Goal: Task Accomplishment & Management: Use online tool/utility

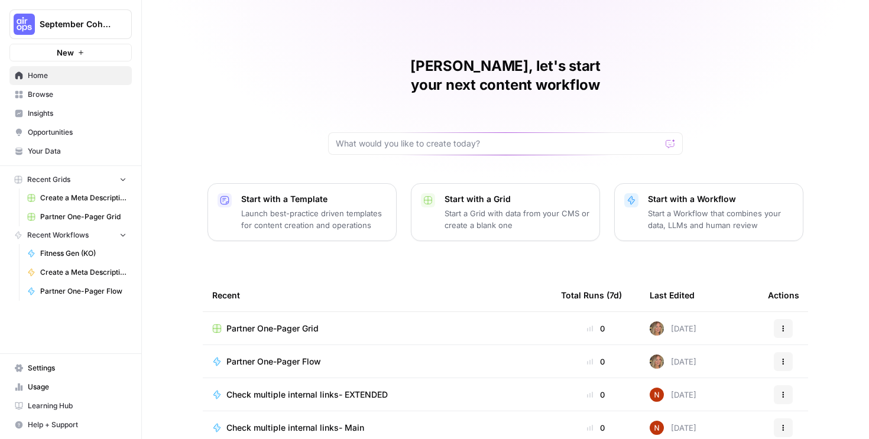
click at [92, 59] on button "New" at bounding box center [70, 53] width 122 height 18
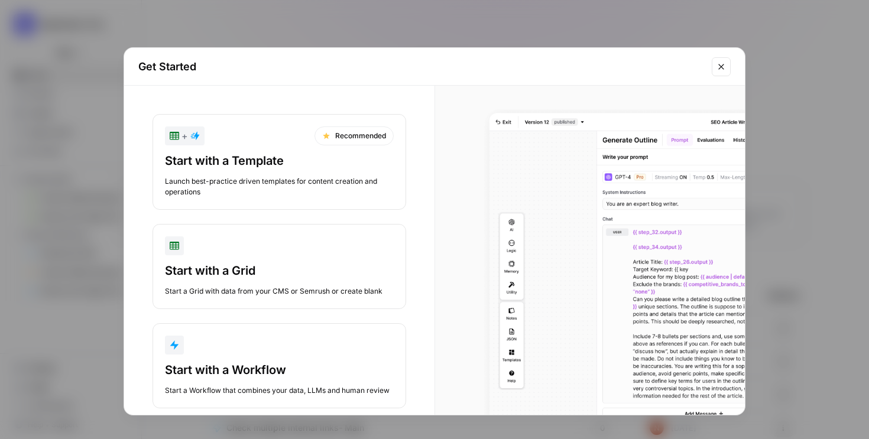
click at [295, 383] on div "Start with a Workflow Start a Workflow that combines your data, LLMs and human …" at bounding box center [279, 379] width 229 height 34
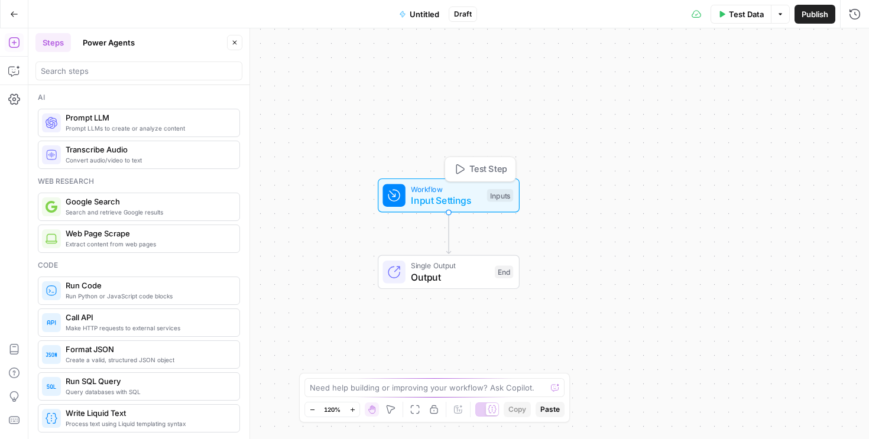
click at [455, 202] on span "Input Settings" at bounding box center [446, 200] width 70 height 14
click at [766, 80] on button "Add Field" at bounding box center [741, 80] width 197 height 19
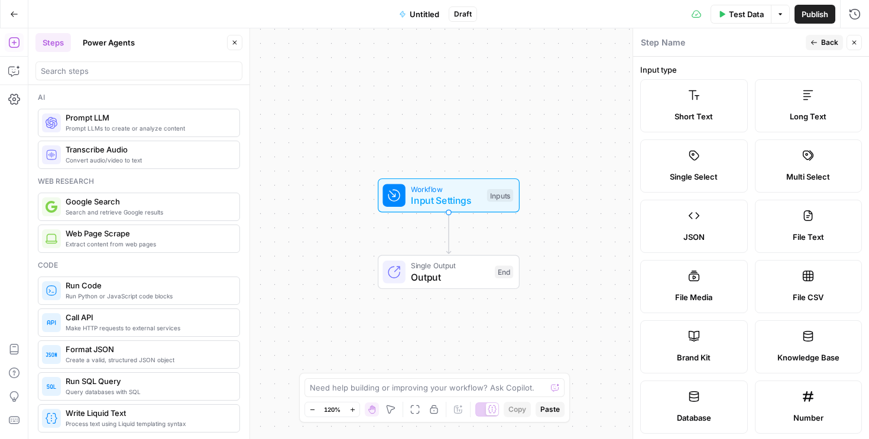
click at [854, 45] on icon "button" at bounding box center [854, 42] width 7 height 7
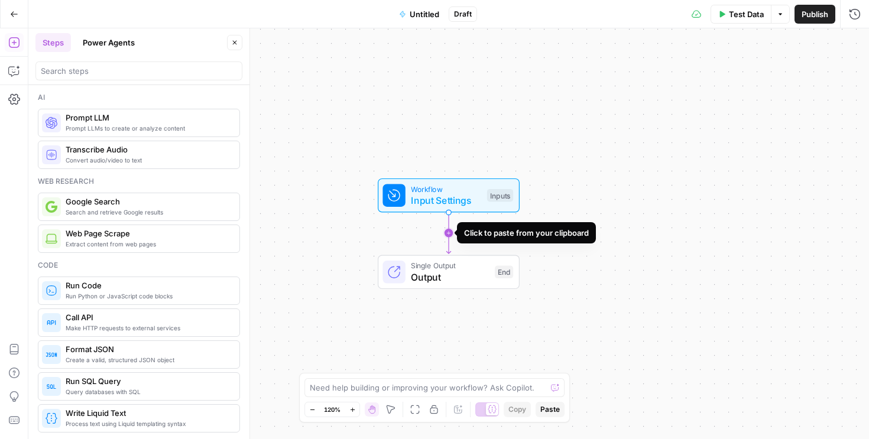
click at [451, 229] on icon "Edge from start to end" at bounding box center [448, 233] width 4 height 41
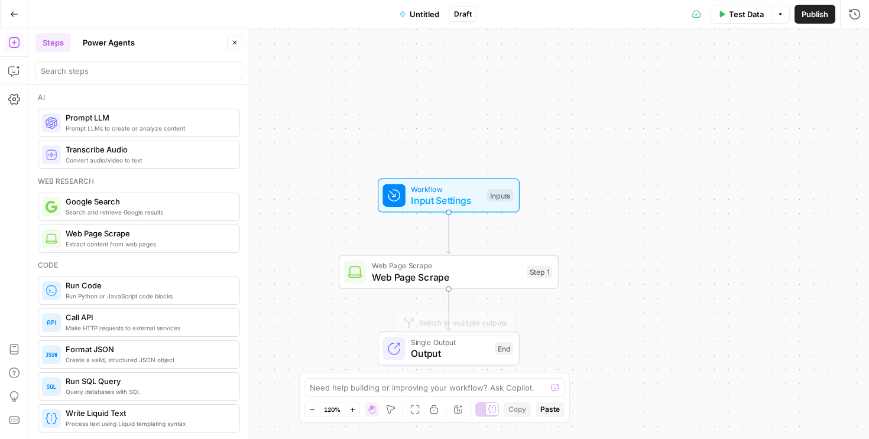
click at [443, 359] on span "Output" at bounding box center [450, 354] width 78 height 14
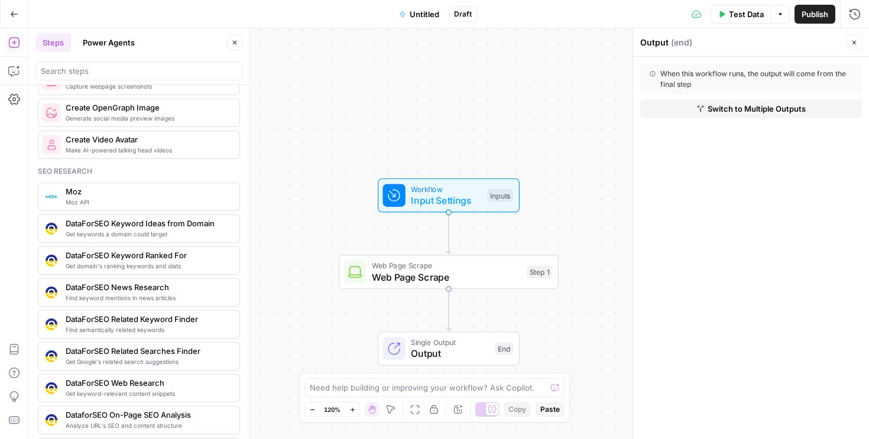
scroll to position [963, 0]
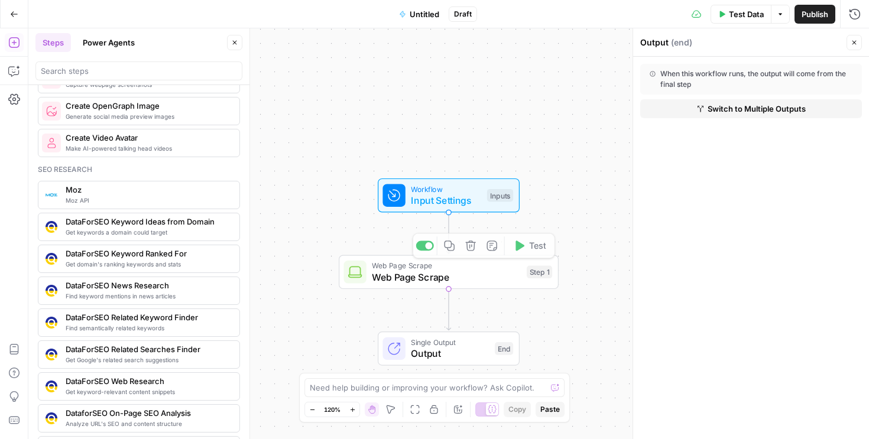
click at [433, 189] on span "Workflow" at bounding box center [446, 188] width 70 height 11
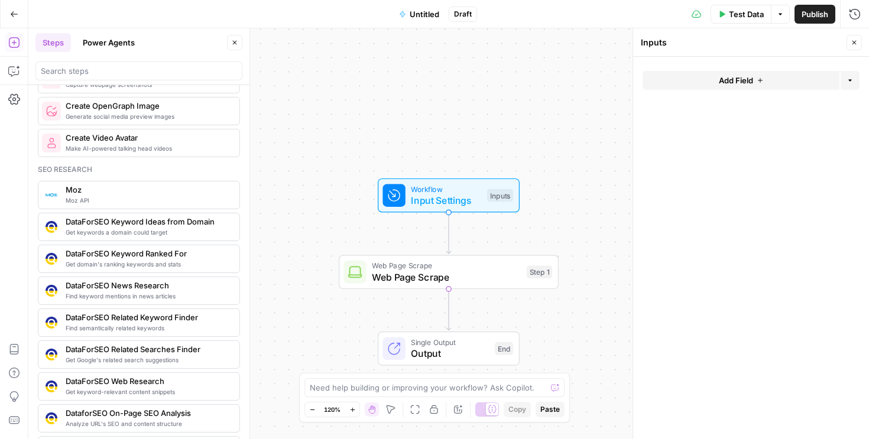
click at [763, 85] on button "Add Field" at bounding box center [741, 80] width 197 height 19
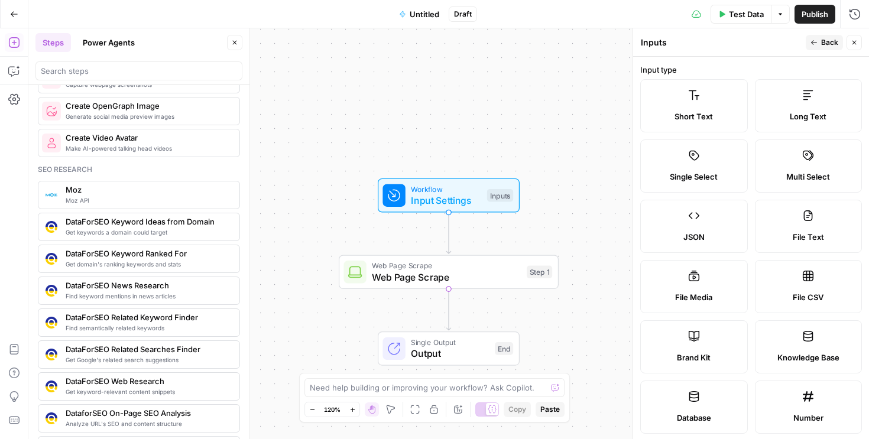
click at [823, 289] on label "File CSV" at bounding box center [809, 286] width 108 height 53
type textarea "Supports .csv file type"
click at [802, 294] on span "File CSV" at bounding box center [808, 298] width 31 height 12
click at [823, 41] on span "Back" at bounding box center [829, 42] width 17 height 11
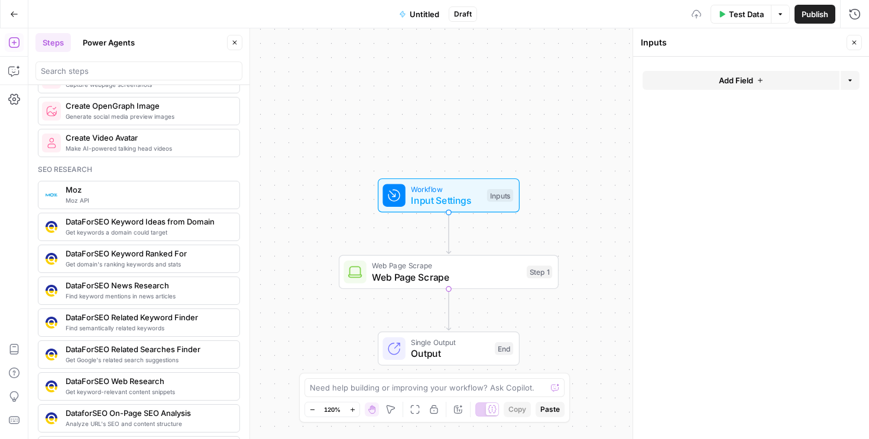
click at [473, 203] on span "Input Settings" at bounding box center [446, 200] width 70 height 14
click at [756, 75] on button "Add Field" at bounding box center [741, 80] width 197 height 19
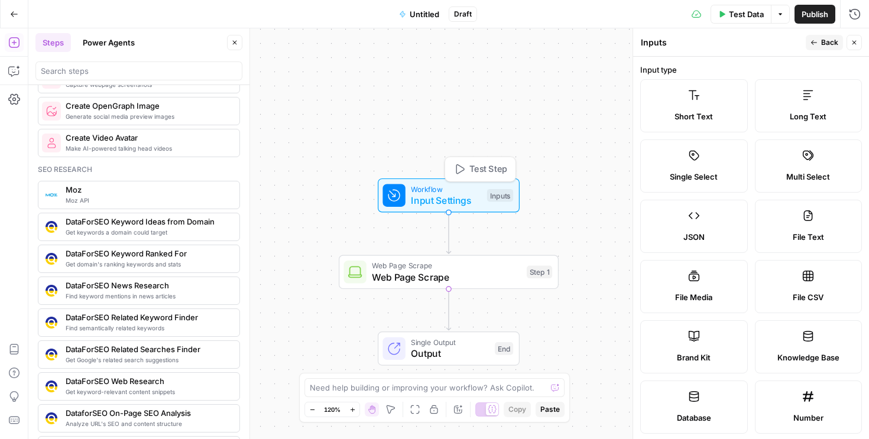
drag, startPoint x: 805, startPoint y: 294, endPoint x: 465, endPoint y: 192, distance: 354.9
click at [465, 192] on body "September Cohort New Home Browse Insights Opportunities Your Data Recent Grids …" at bounding box center [434, 219] width 869 height 439
click at [834, 294] on div "File CSV" at bounding box center [809, 298] width 88 height 12
type textarea "Supports .csv file type"
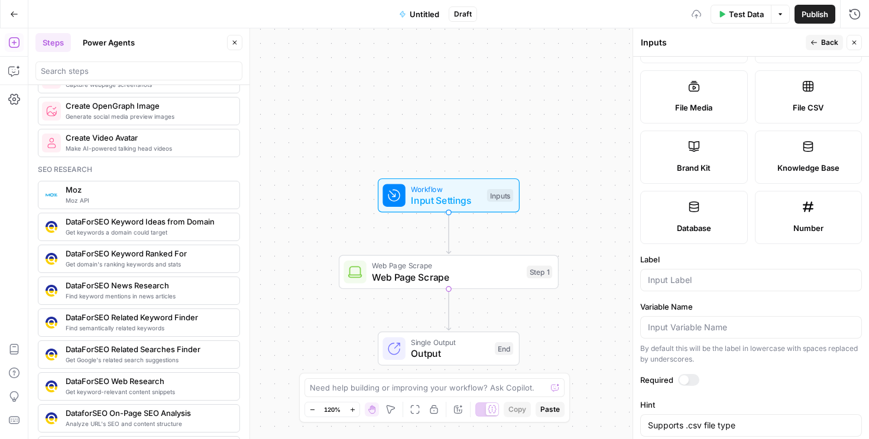
scroll to position [273, 0]
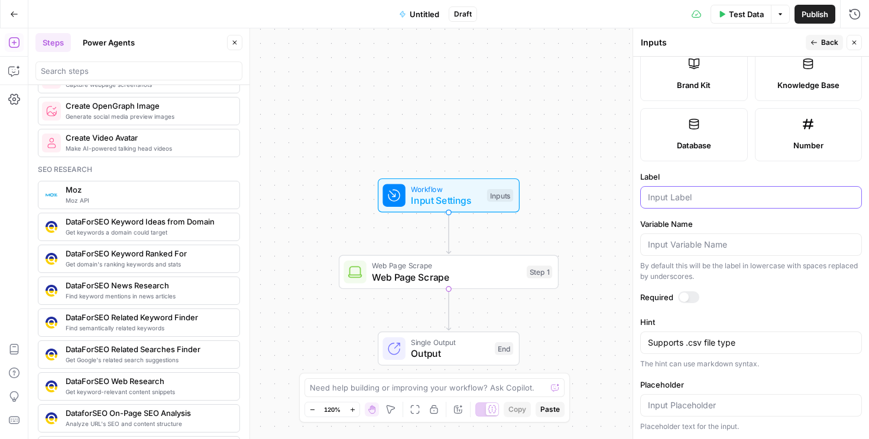
click at [700, 193] on input "Label" at bounding box center [751, 198] width 206 height 12
type input "E"
type input "SaaStock Agenda"
click at [582, 217] on div "Workflow Input Settings Inputs Web Page Scrape Web Page Scrape Step 1 Single Ou…" at bounding box center [448, 233] width 841 height 411
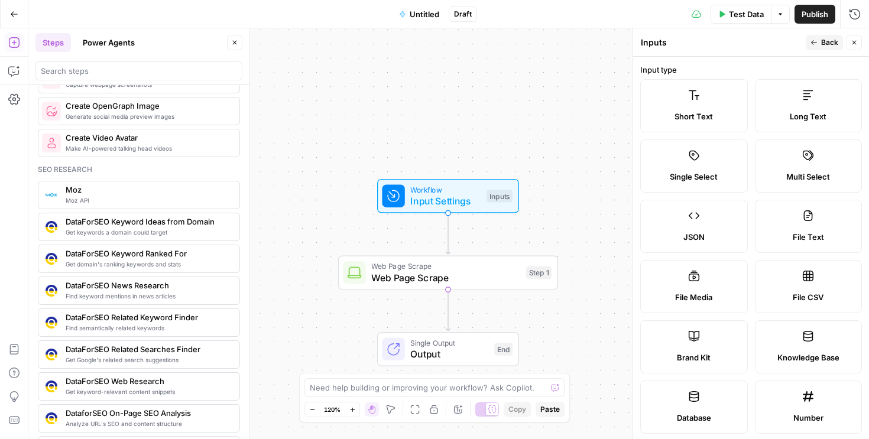
click at [805, 303] on label "File CSV" at bounding box center [809, 286] width 108 height 53
click at [811, 37] on button "Back" at bounding box center [824, 42] width 37 height 15
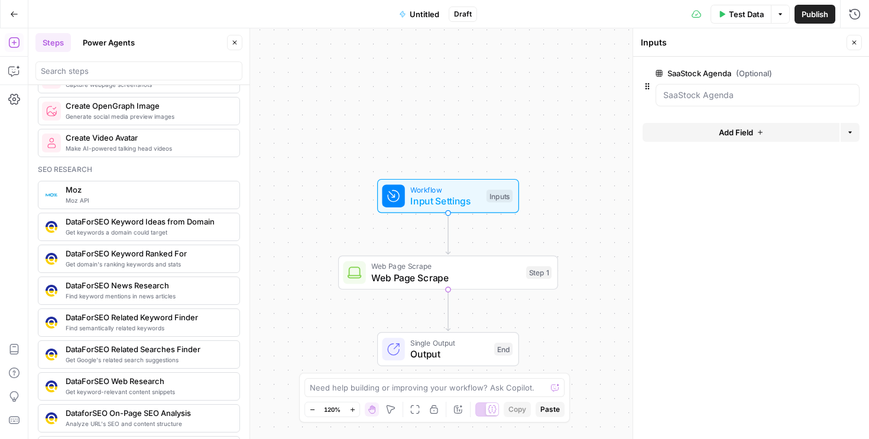
click at [708, 102] on div at bounding box center [758, 95] width 204 height 22
click at [698, 75] on label "SaaStock Agenda (Optional)" at bounding box center [724, 73] width 137 height 12
click at [698, 89] on Agenda "SaaStock Agenda (Optional)" at bounding box center [758, 95] width 189 height 12
click at [698, 75] on label "SaaStock Agenda (Optional)" at bounding box center [724, 73] width 137 height 12
click at [698, 89] on Agenda "SaaStock Agenda (Optional)" at bounding box center [758, 95] width 189 height 12
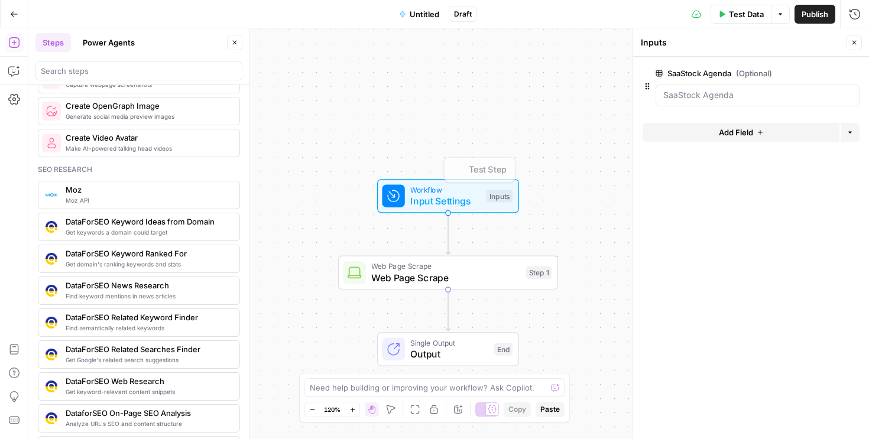
click at [552, 154] on div "Workflow Input Settings Inputs Test Step Web Page Scrape Web Page Scrape Step 1…" at bounding box center [448, 233] width 841 height 411
click at [455, 351] on span "Output" at bounding box center [449, 354] width 78 height 14
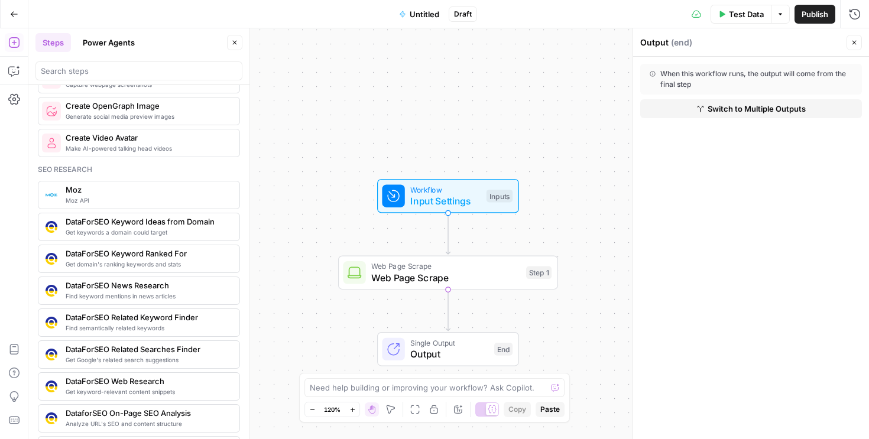
click at [734, 74] on div "When this workflow runs, the output will come from the final step" at bounding box center [751, 79] width 203 height 21
click at [743, 11] on span "Test Data" at bounding box center [746, 14] width 35 height 12
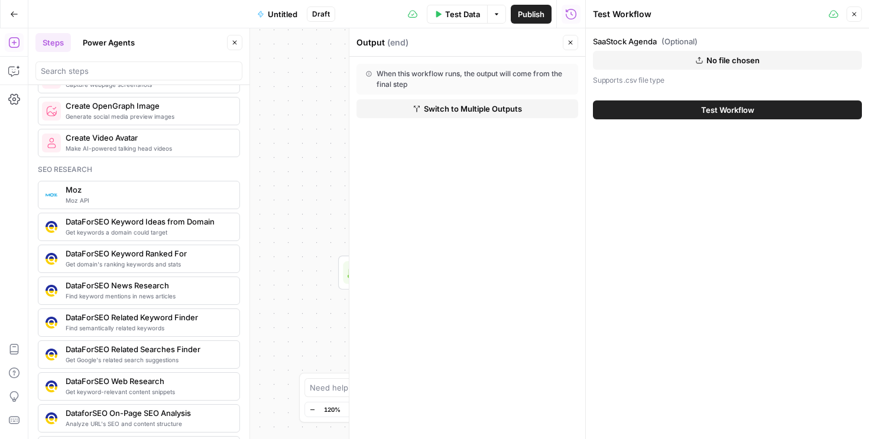
click at [570, 40] on icon "button" at bounding box center [570, 42] width 7 height 7
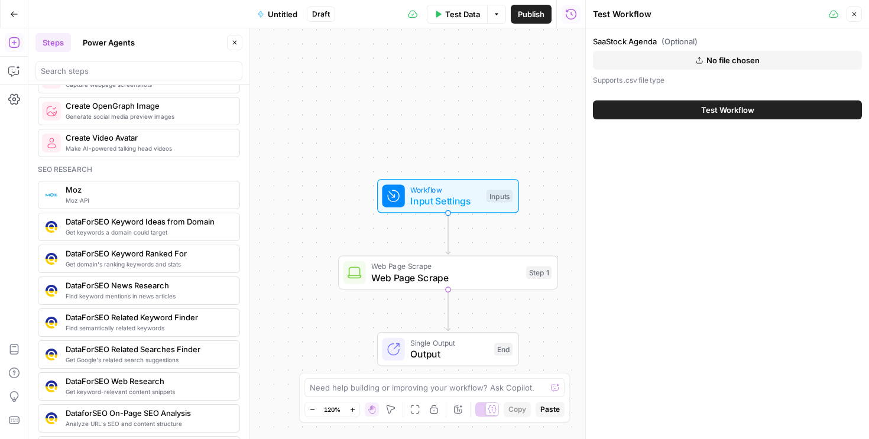
click at [853, 16] on icon "button" at bounding box center [854, 14] width 7 height 7
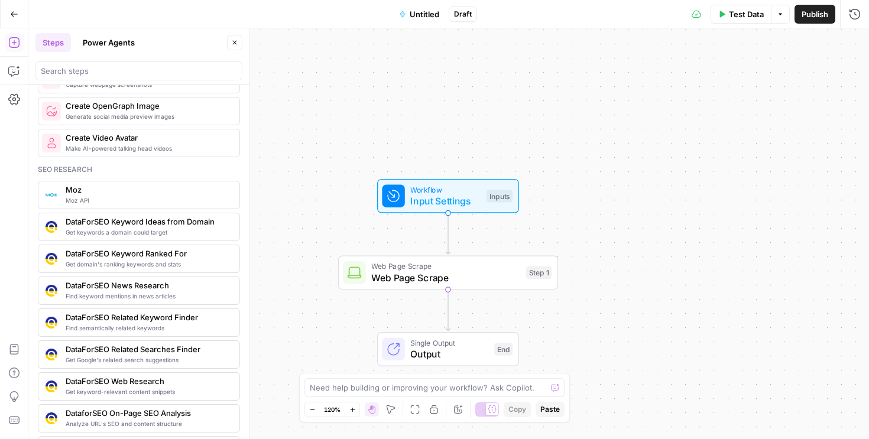
click at [475, 205] on span "Input Settings" at bounding box center [445, 201] width 70 height 14
click at [454, 192] on span "Workflow" at bounding box center [445, 188] width 70 height 11
click at [856, 74] on button "Delete group" at bounding box center [853, 73] width 14 height 14
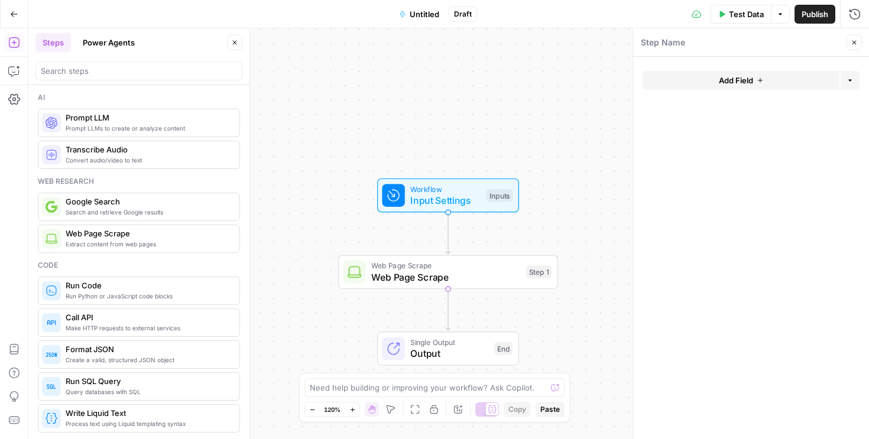
click at [582, 215] on div "Workflow Input Settings Inputs Web Page Scrape Web Page Scrape Step 1 Single Ou…" at bounding box center [448, 233] width 841 height 411
click at [439, 350] on span "Output" at bounding box center [449, 354] width 78 height 14
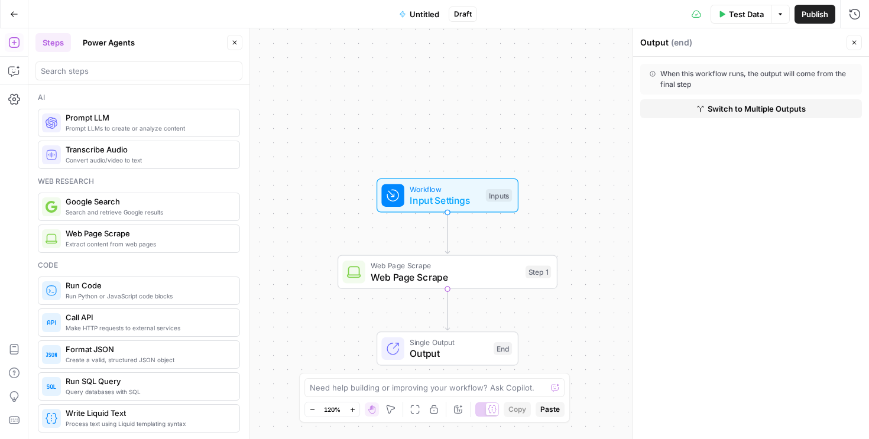
click at [507, 270] on span "Web Page Scrape" at bounding box center [445, 277] width 149 height 14
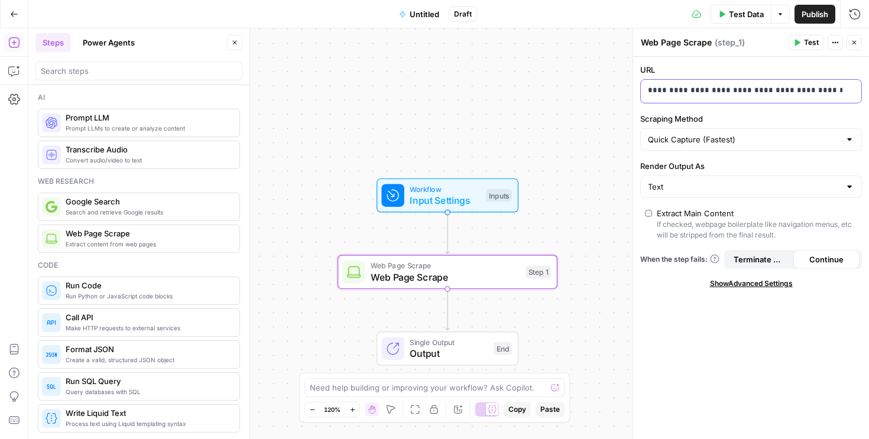
click at [720, 94] on p "**********" at bounding box center [751, 91] width 206 height 12
click at [720, 94] on p "**********" at bounding box center [741, 91] width 187 height 12
click at [751, 144] on input "Scraping Method" at bounding box center [744, 140] width 192 height 12
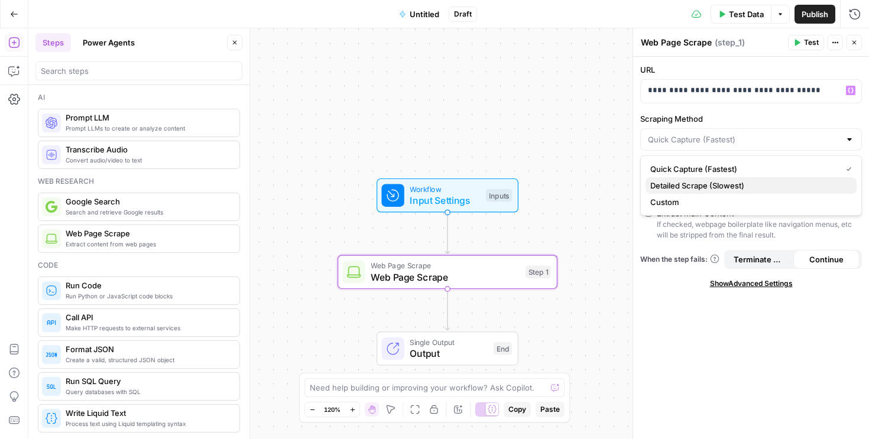
click at [739, 185] on span "Detailed Scrape (Slowest)" at bounding box center [748, 186] width 197 height 12
type input "Detailed Scrape (Slowest)"
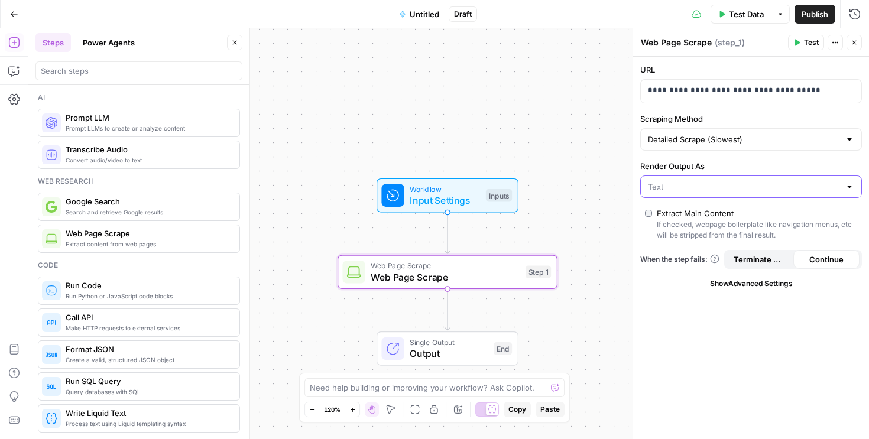
click at [724, 185] on input "Render Output As" at bounding box center [744, 187] width 192 height 12
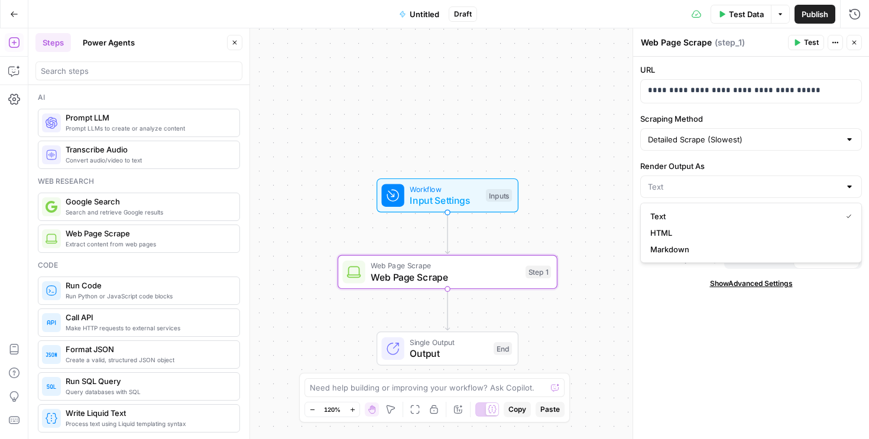
type input "Text"
click at [678, 289] on div "**********" at bounding box center [751, 248] width 236 height 383
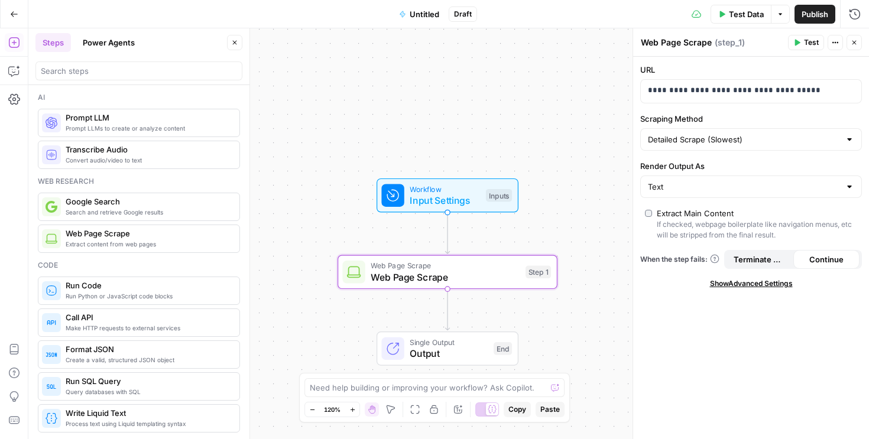
click at [720, 193] on div "Text" at bounding box center [751, 187] width 222 height 22
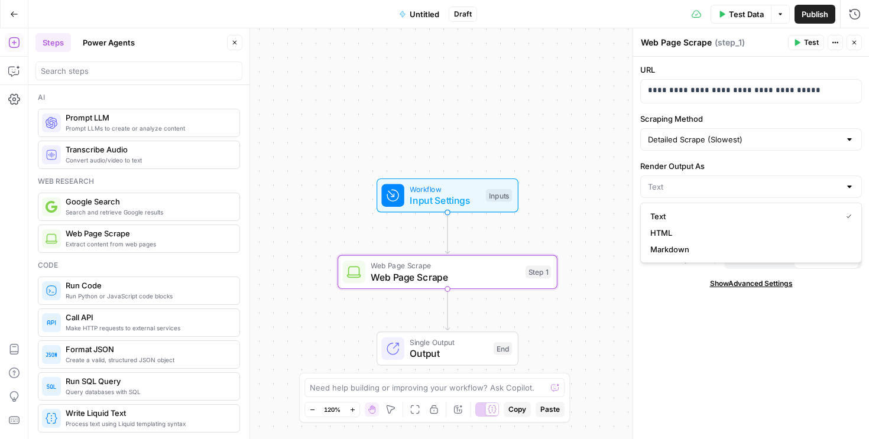
type input "Text"
click at [669, 314] on div "**********" at bounding box center [751, 248] width 236 height 383
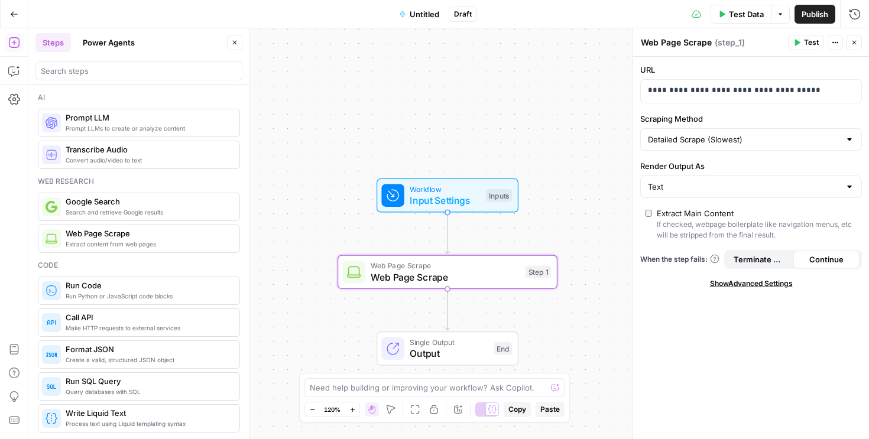
click at [762, 268] on button "Terminate Workflow" at bounding box center [760, 259] width 67 height 19
click at [753, 17] on span "Test Data" at bounding box center [746, 14] width 35 height 12
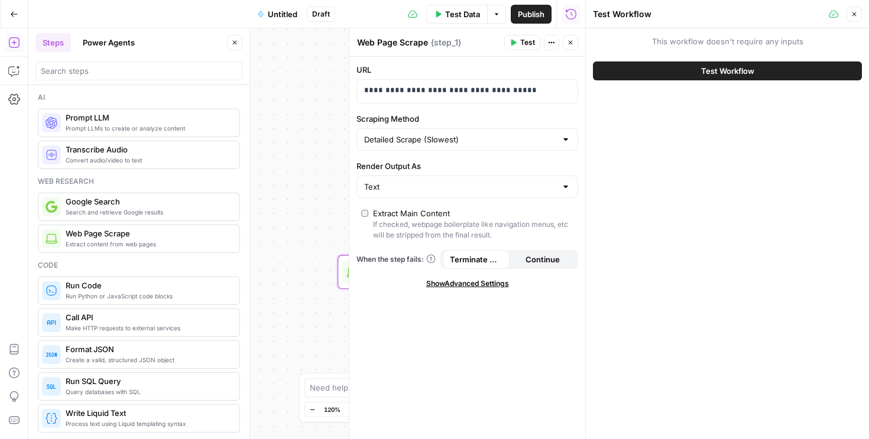
click at [752, 75] on span "Test Workflow" at bounding box center [727, 71] width 53 height 12
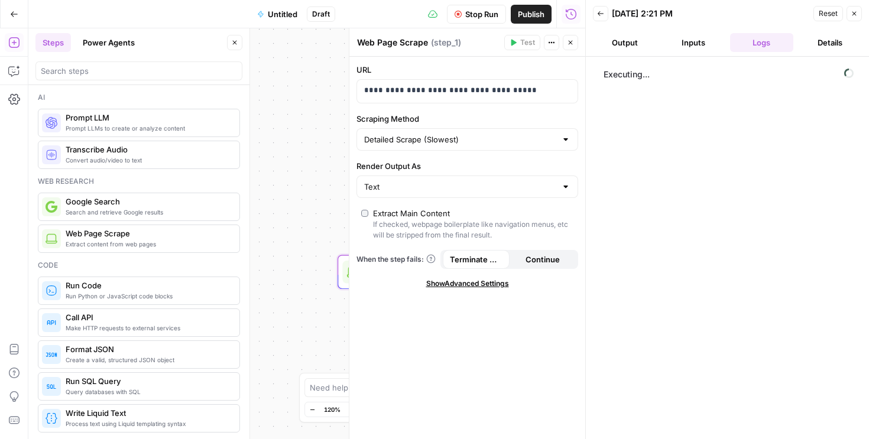
click at [632, 42] on button "Output" at bounding box center [625, 42] width 64 height 19
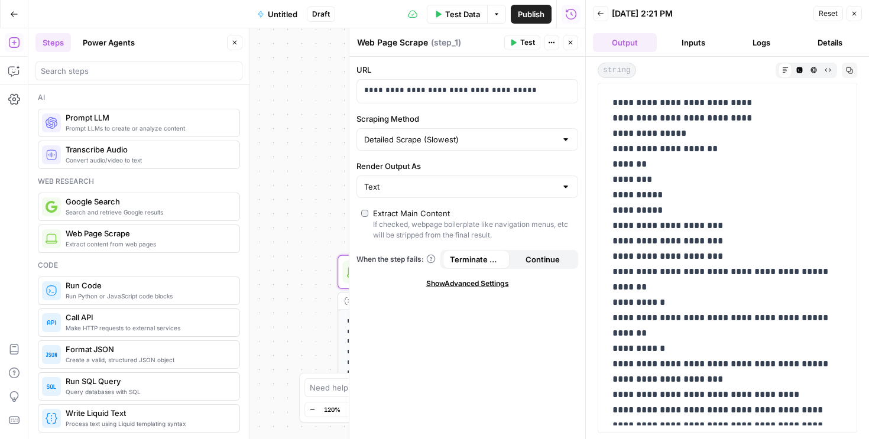
click at [697, 46] on button "Inputs" at bounding box center [694, 42] width 64 height 19
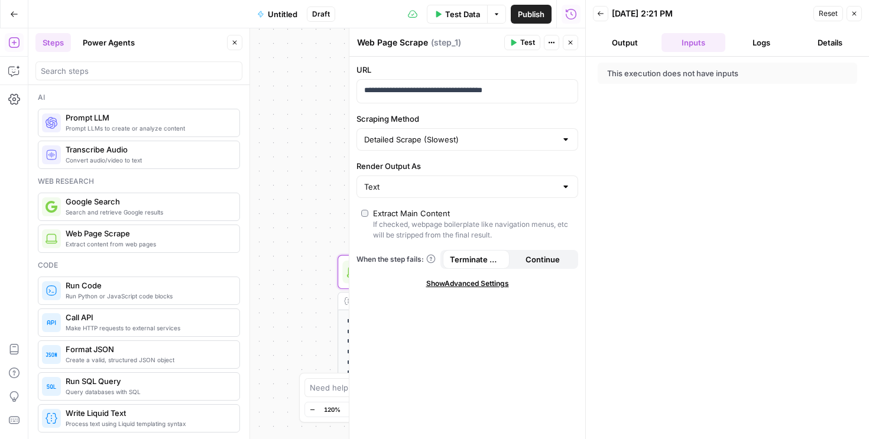
click at [665, 76] on div "This execution does not have inputs" at bounding box center [700, 73] width 186 height 12
click at [640, 48] on button "Output" at bounding box center [625, 42] width 64 height 19
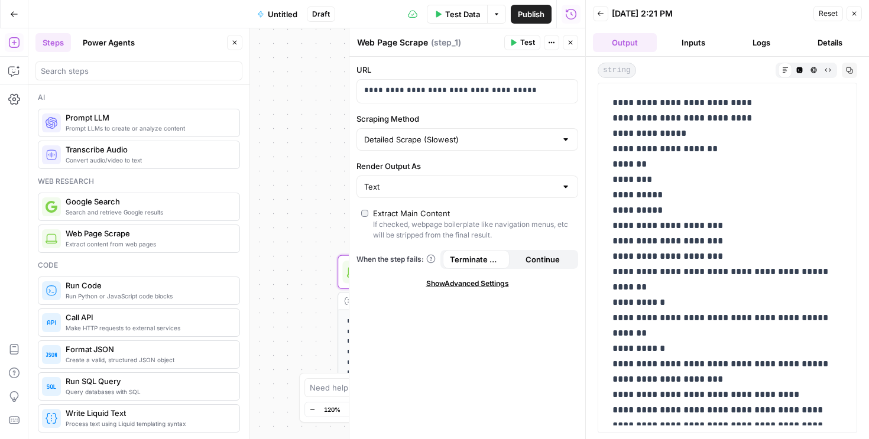
click at [332, 183] on div "**********" at bounding box center [306, 233] width 557 height 411
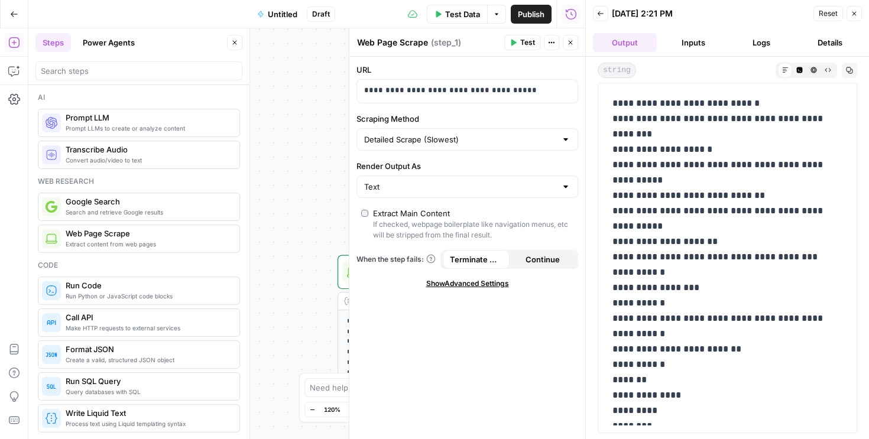
scroll to position [981, 0]
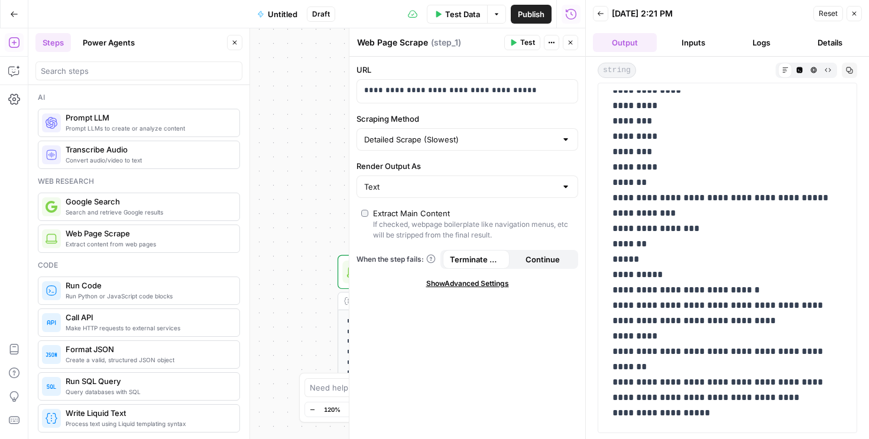
click at [856, 15] on icon "button" at bounding box center [855, 14] width 4 height 4
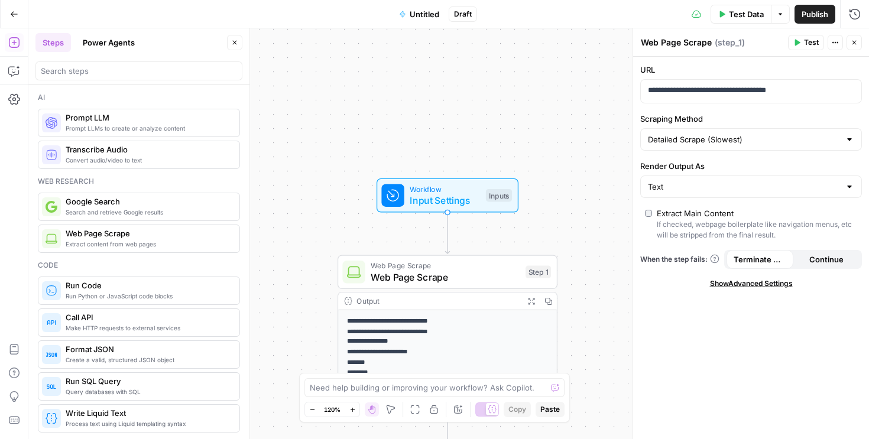
click at [455, 273] on span "Web Page Scrape" at bounding box center [445, 277] width 149 height 14
click at [711, 141] on input "Scraping Method" at bounding box center [744, 140] width 192 height 12
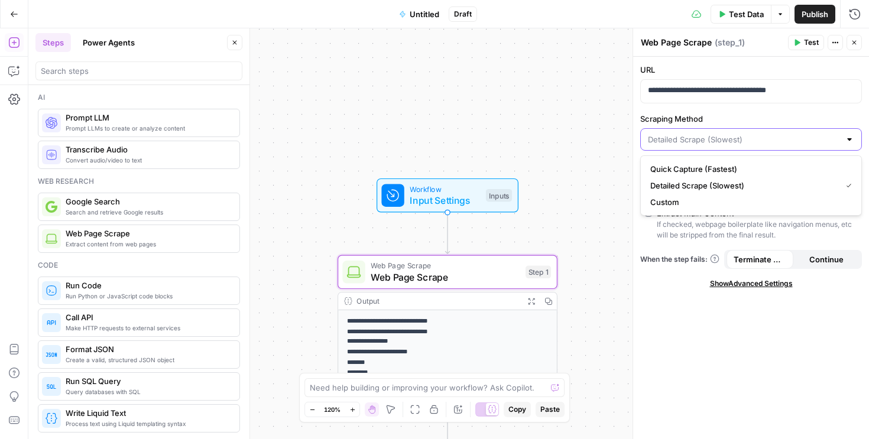
click at [710, 143] on input "Scraping Method" at bounding box center [744, 140] width 192 height 12
type input "Detailed Scrape (Slowest)"
click at [706, 345] on div "**********" at bounding box center [751, 248] width 236 height 383
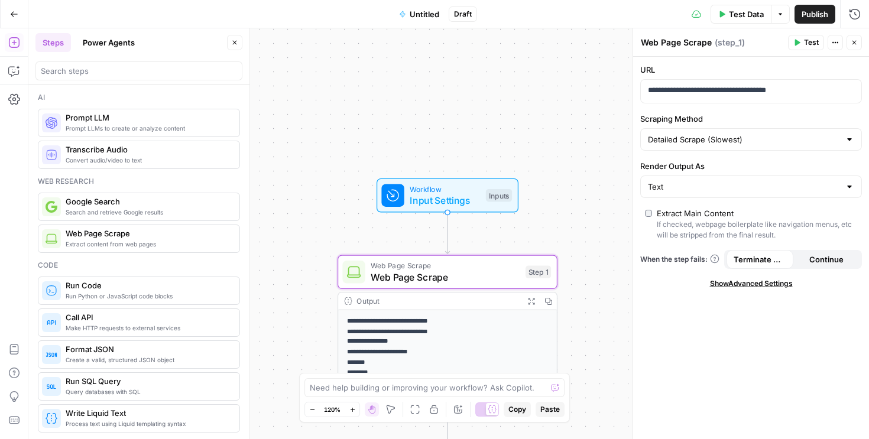
click at [707, 195] on div "Text" at bounding box center [751, 187] width 222 height 22
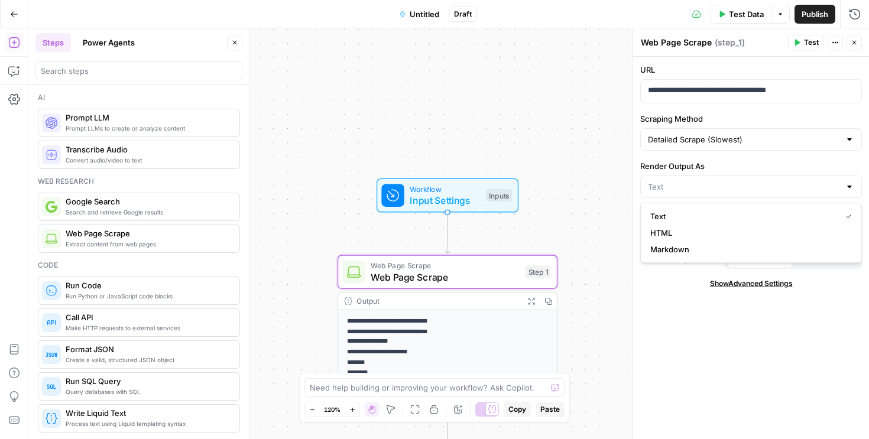
type input "Text"
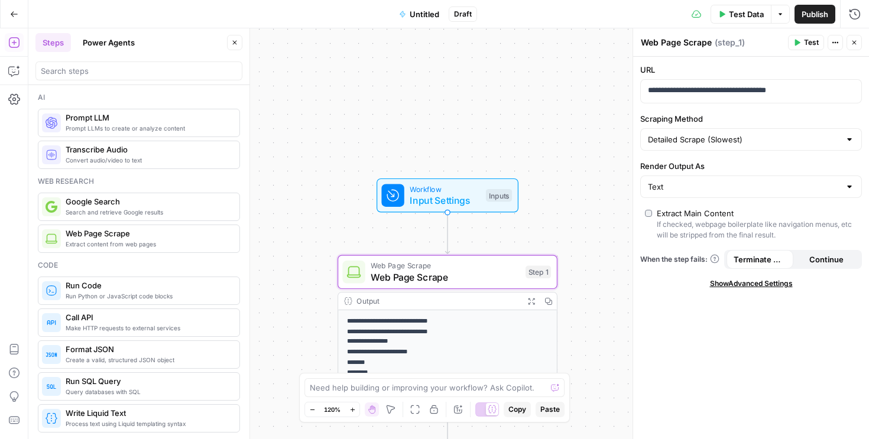
click at [675, 339] on div "**********" at bounding box center [751, 248] width 236 height 383
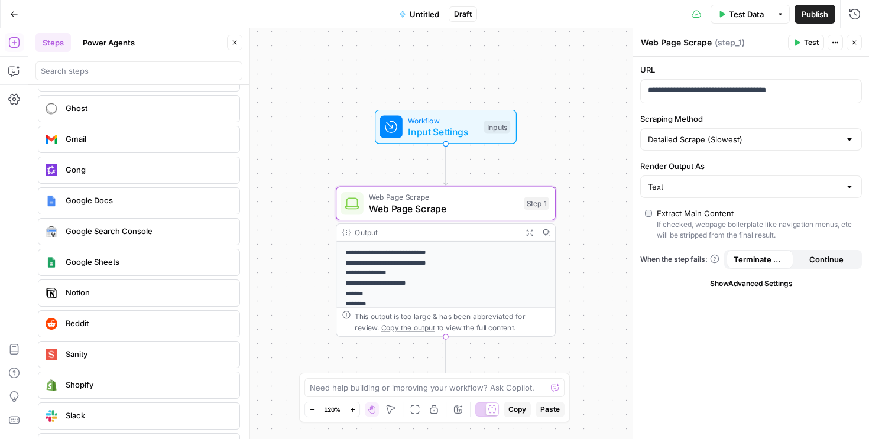
scroll to position [2534, 0]
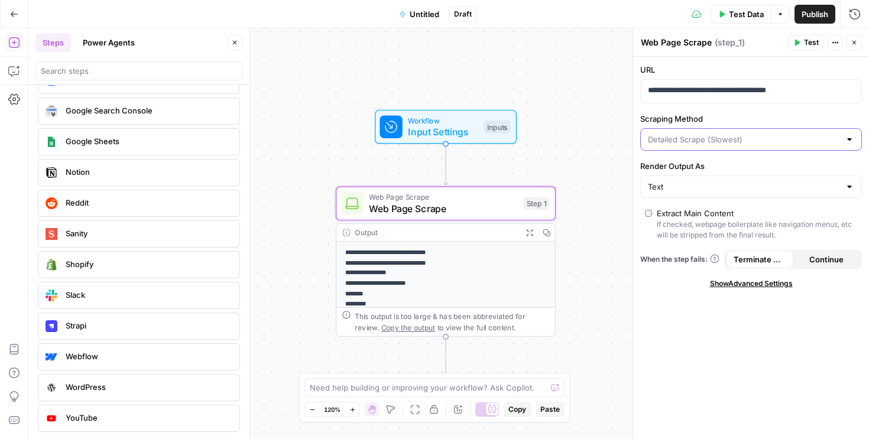
click at [781, 139] on input "Scraping Method" at bounding box center [744, 140] width 192 height 12
type input "Detailed Scrape (Slowest)"
click at [780, 114] on label "Scraping Method" at bounding box center [751, 119] width 222 height 12
click at [780, 134] on input "Detailed Scrape (Slowest)" at bounding box center [744, 140] width 192 height 12
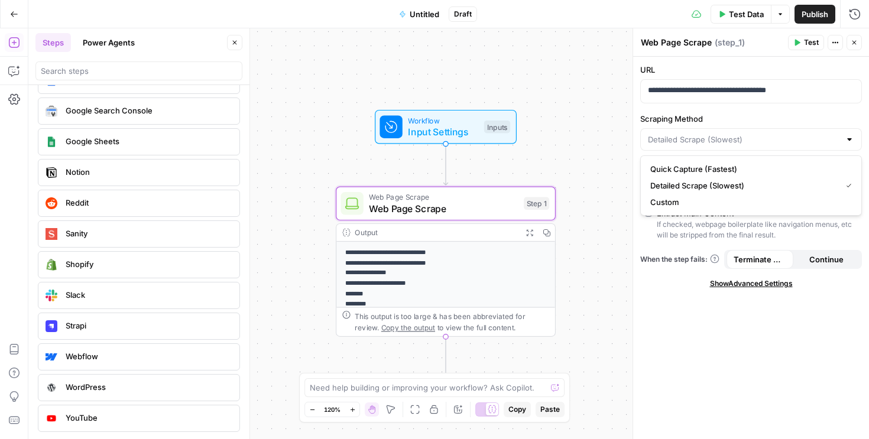
type input "Detailed Scrape (Slowest)"
click at [457, 286] on p "**********" at bounding box center [446, 414] width 202 height 332
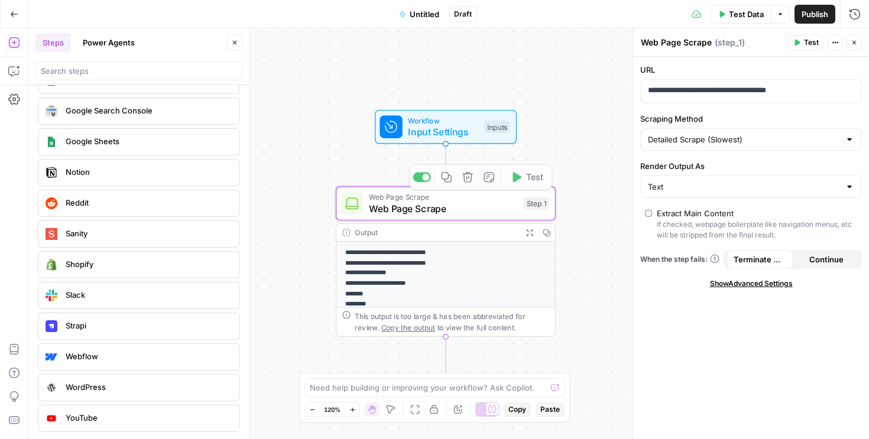
click at [448, 125] on span "Input Settings" at bounding box center [443, 132] width 70 height 14
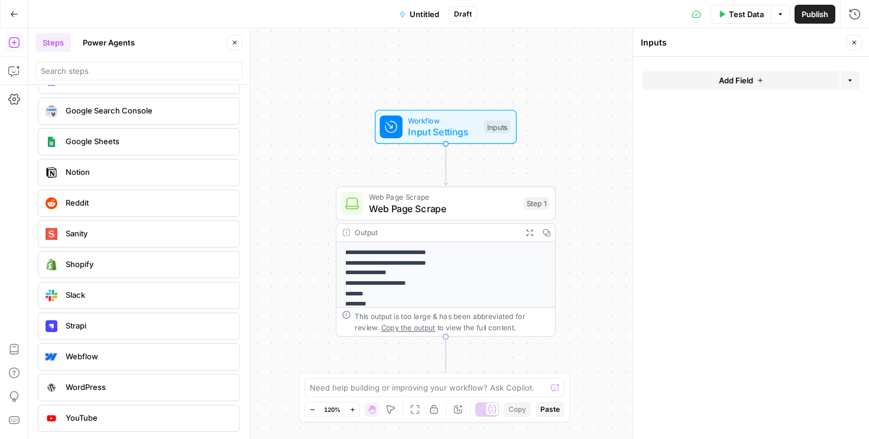
click at [716, 83] on button "Add Field" at bounding box center [741, 80] width 197 height 19
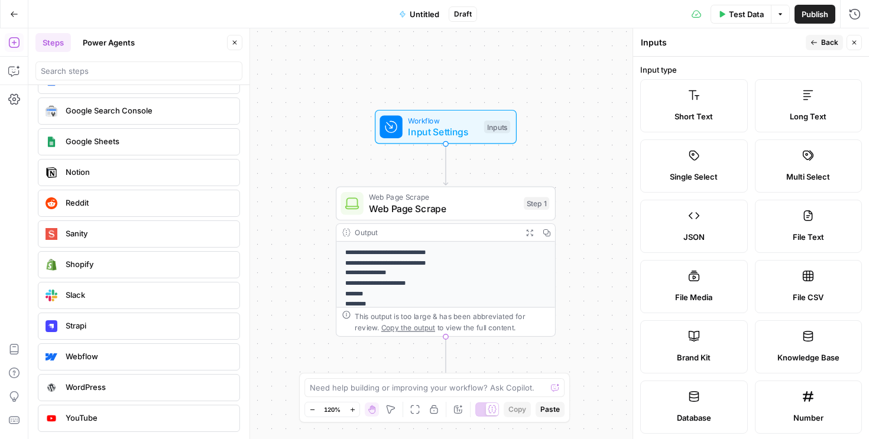
click at [721, 99] on label "Short Text" at bounding box center [694, 105] width 108 height 53
click at [716, 103] on label "Short Text" at bounding box center [694, 105] width 108 height 53
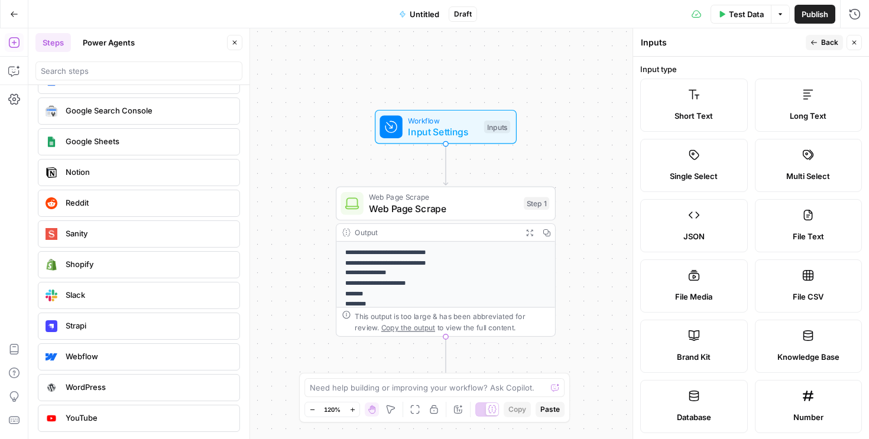
click at [801, 92] on label "Long Text" at bounding box center [809, 105] width 108 height 53
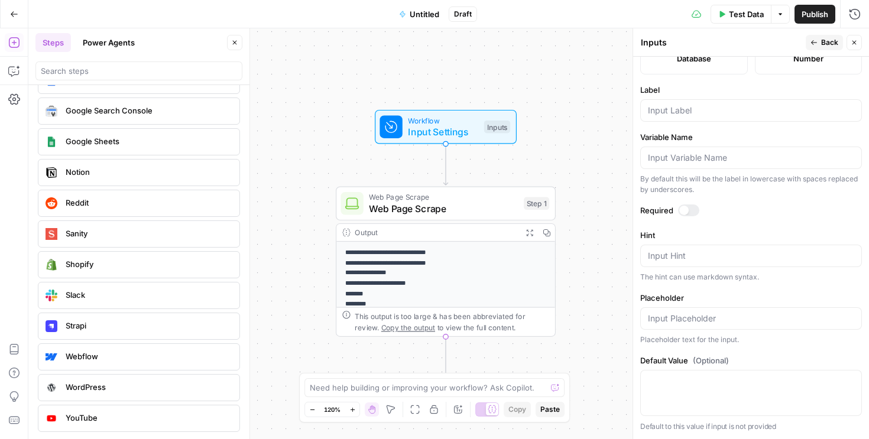
scroll to position [289, 0]
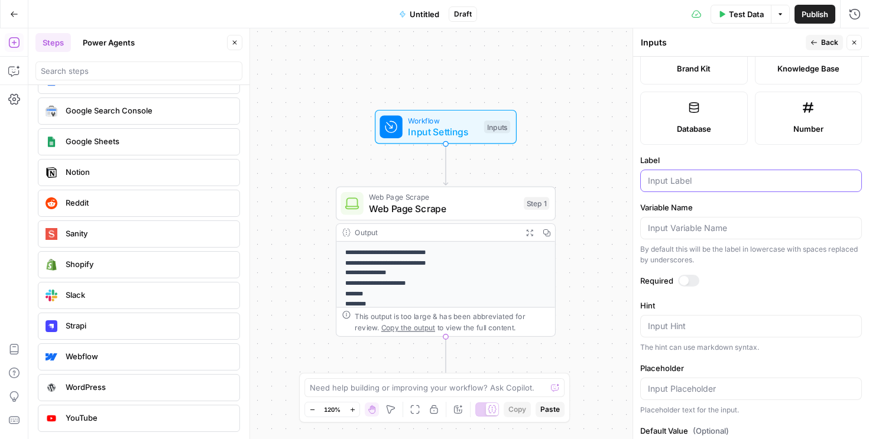
click at [733, 180] on input "Label" at bounding box center [751, 181] width 206 height 12
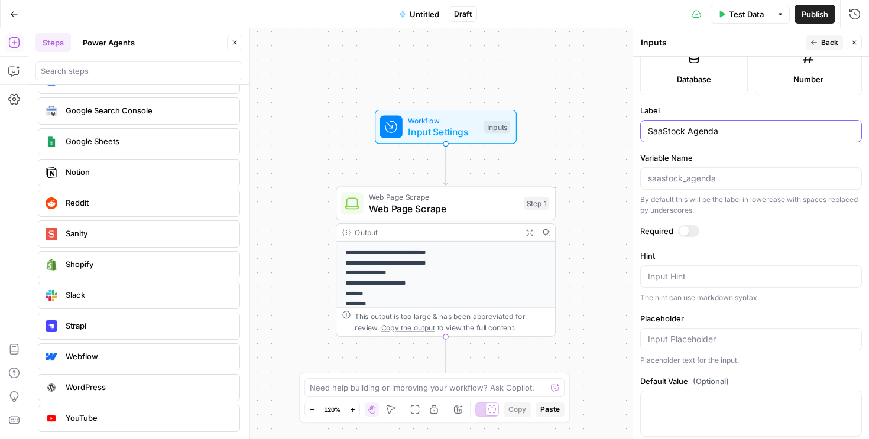
scroll to position [360, 0]
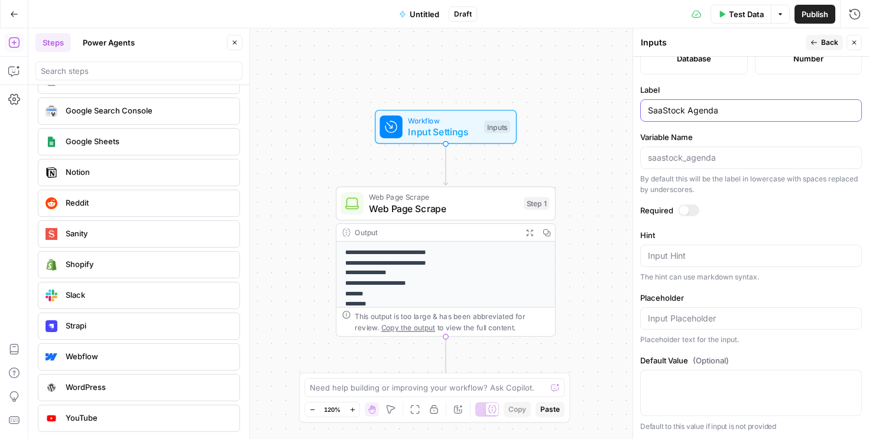
type input "SaaStock Agenda"
click at [719, 254] on textarea "Hint" at bounding box center [751, 256] width 206 height 12
type textarea "Scrape the full agenda of SaaStock website"
click at [722, 393] on div at bounding box center [751, 393] width 222 height 46
click at [718, 317] on input "Placeholder" at bounding box center [751, 319] width 206 height 12
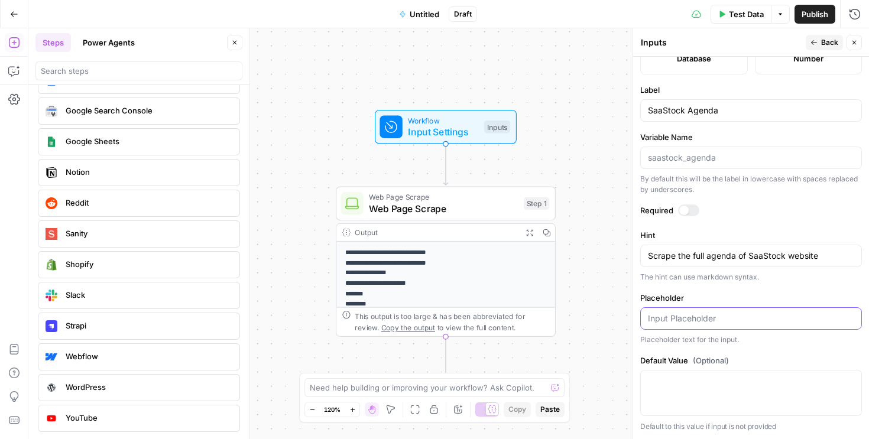
type input "S"
type input "Scrape the full agenda from SaaStock website page."
click at [821, 41] on span "Back" at bounding box center [829, 42] width 17 height 11
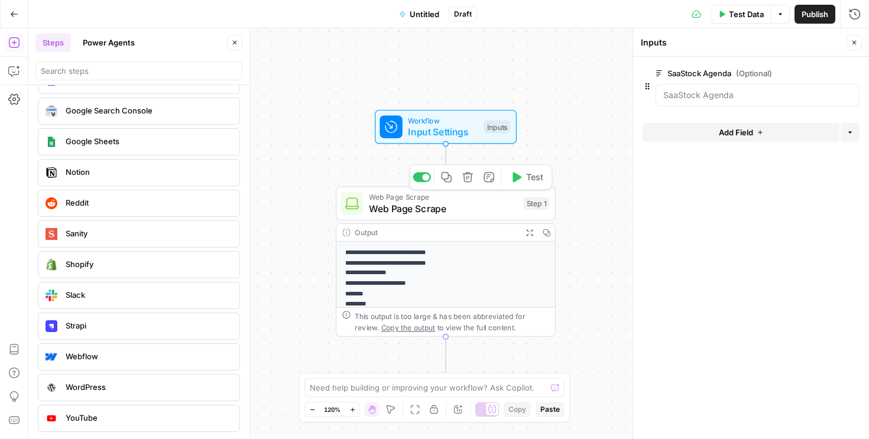
click at [535, 206] on div "Step 1" at bounding box center [536, 204] width 25 height 13
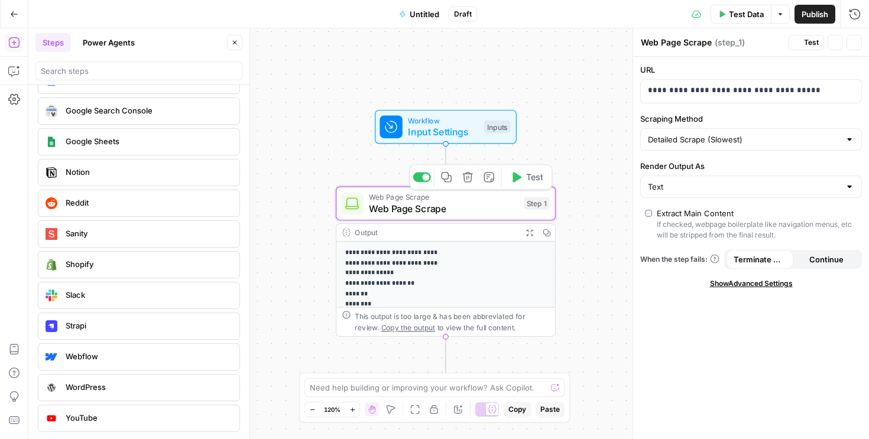
click at [522, 206] on div "Web Page Scrape Web Page Scrape Step 1 Copy step Delete step Add Note Test" at bounding box center [445, 204] width 209 height 24
click at [690, 183] on input "Render Output As" at bounding box center [744, 187] width 192 height 12
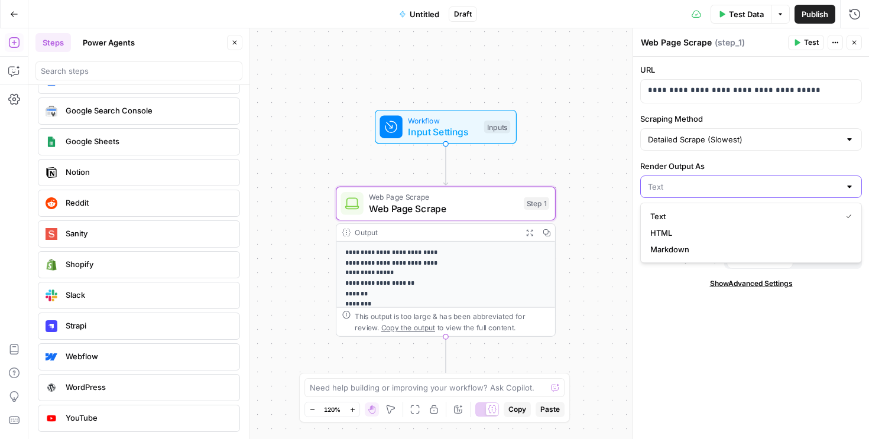
click at [690, 182] on input "Render Output As" at bounding box center [744, 187] width 192 height 12
type input "Text"
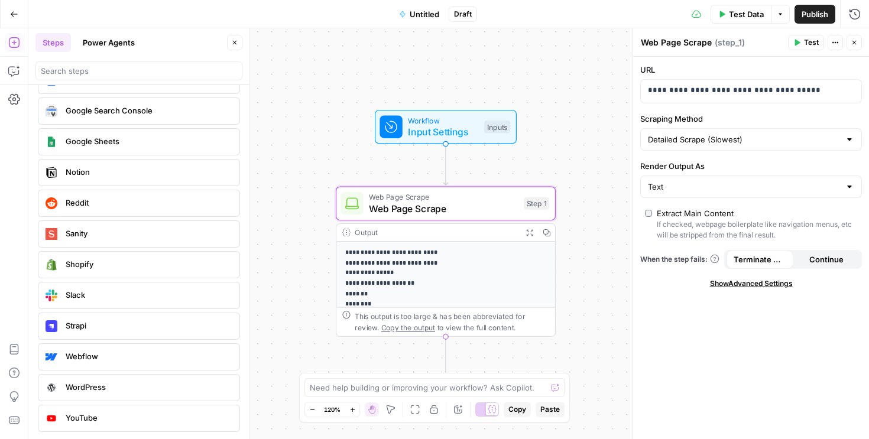
click at [685, 299] on div "**********" at bounding box center [751, 248] width 236 height 383
click at [747, 12] on span "Test Data" at bounding box center [746, 14] width 35 height 12
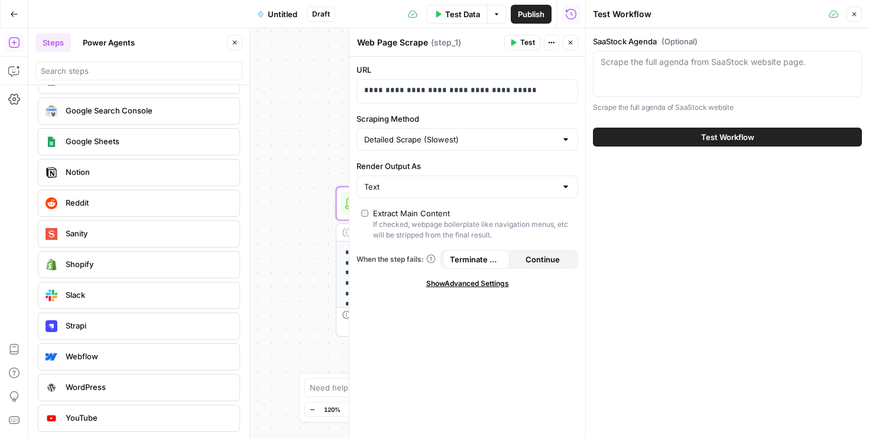
click at [691, 142] on button "Test Workflow" at bounding box center [727, 137] width 269 height 19
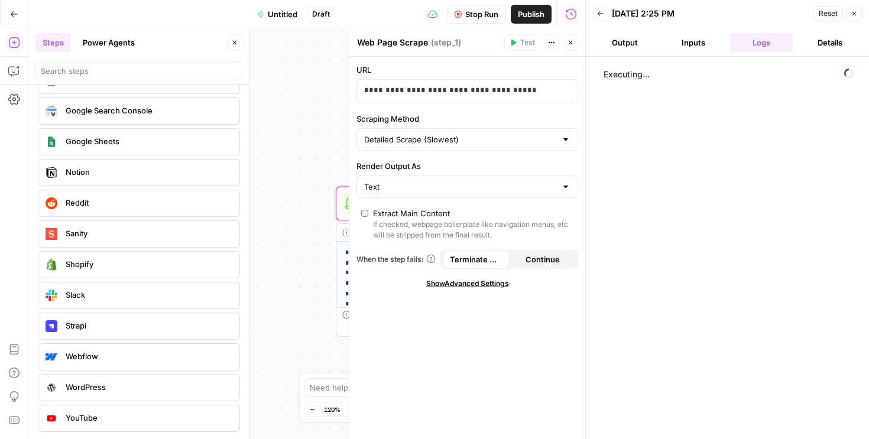
click at [633, 44] on button "Output" at bounding box center [625, 42] width 64 height 19
